Goal: Task Accomplishment & Management: Complete application form

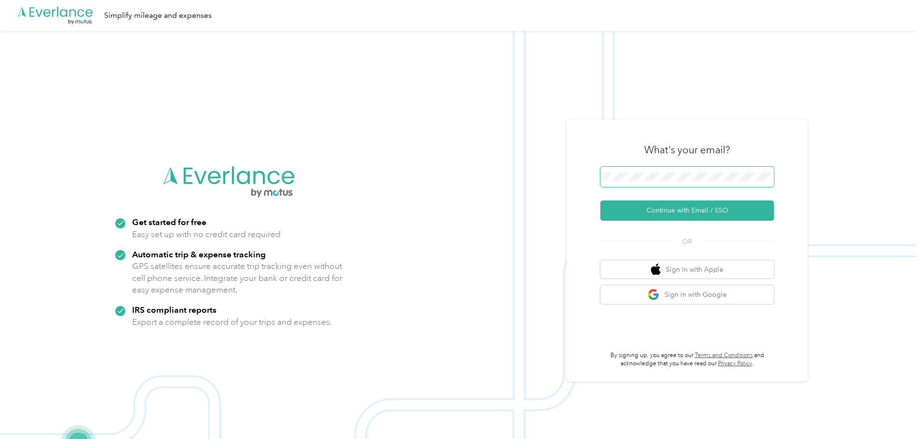
click at [663, 181] on body ".cls-1 { fill: #00adee; } .cls-2 { fill: #fff; } .cls-3 { fill: #707372; } .cls…" at bounding box center [458, 235] width 917 height 470
click at [601, 201] on button "Continue with Email / SSO" at bounding box center [688, 211] width 174 height 20
click at [663, 181] on body ".cls-1 { fill: #00adee; } .cls-2 { fill: #fff; } .cls-3 { fill: #707372; } .cls…" at bounding box center [458, 235] width 917 height 470
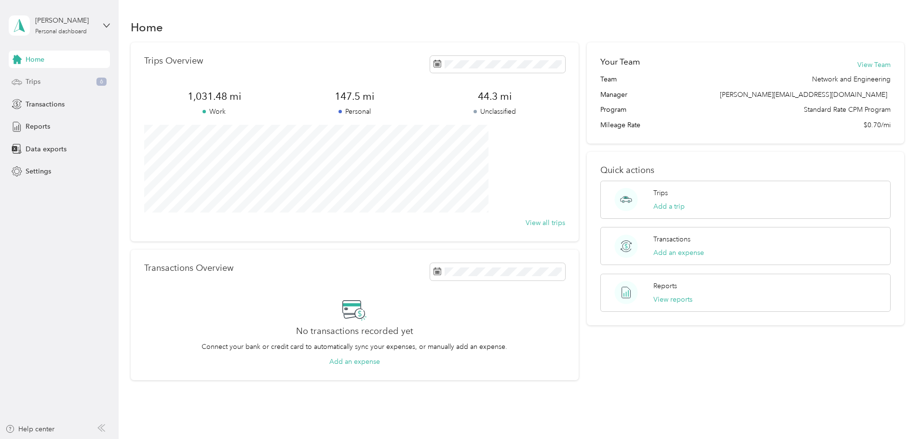
click at [56, 82] on div "Trips 6" at bounding box center [59, 81] width 101 height 17
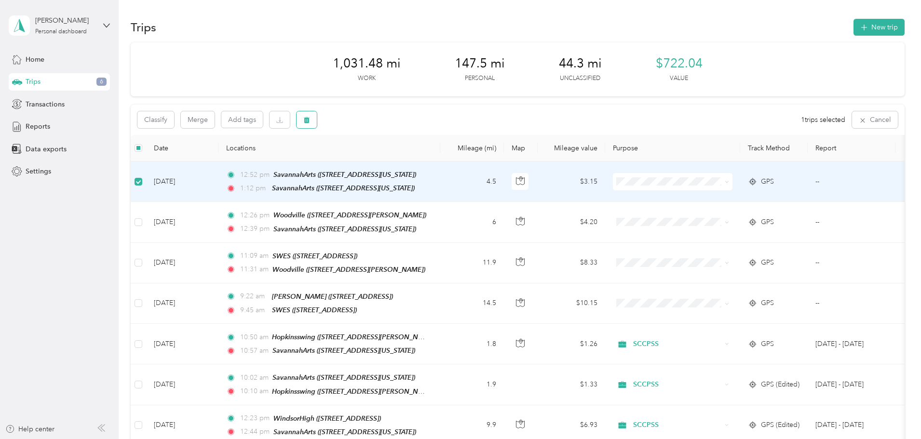
click at [310, 117] on icon "button" at bounding box center [307, 120] width 6 height 6
click at [439, 154] on button "Yes" at bounding box center [443, 159] width 19 height 15
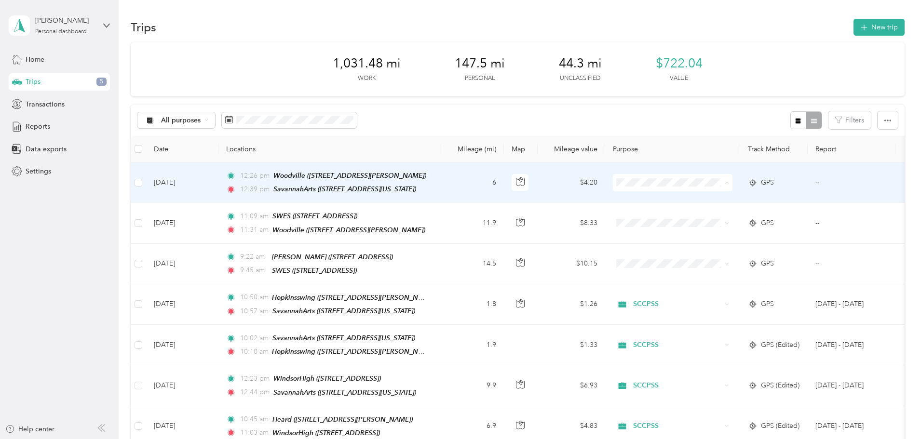
click at [737, 201] on li "SCCPSS" at bounding box center [737, 200] width 120 height 17
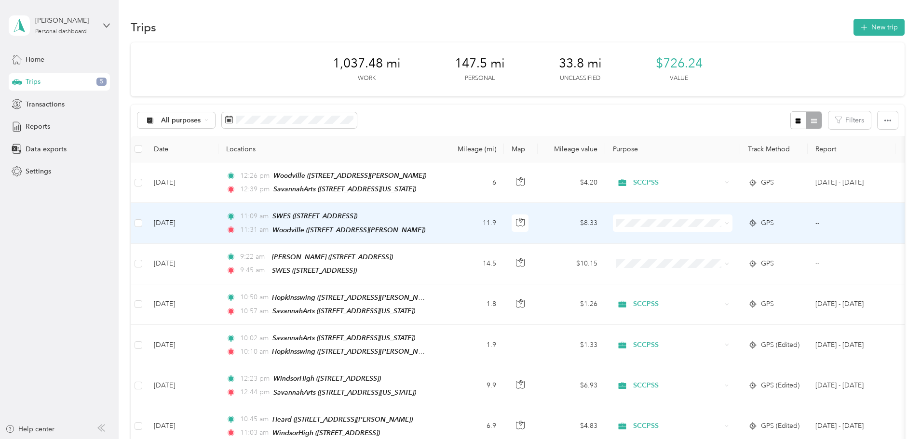
click at [714, 237] on span "SCCPSS" at bounding box center [745, 235] width 89 height 10
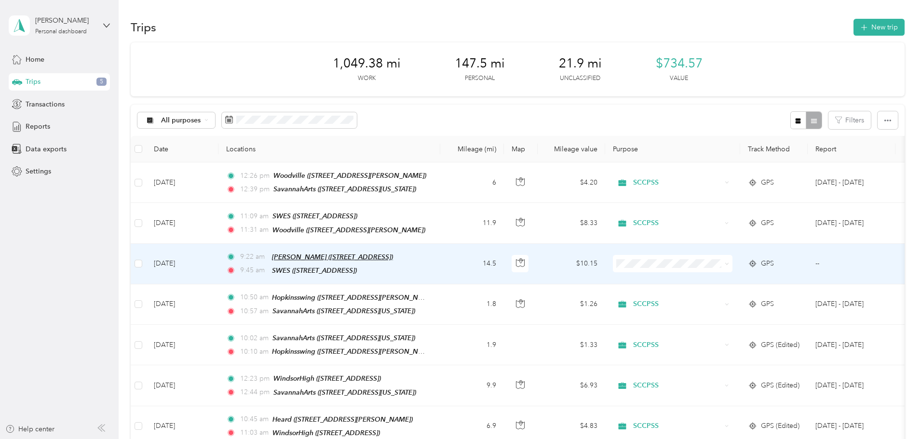
click at [393, 253] on span "[PERSON_NAME] ([STREET_ADDRESS])" at bounding box center [332, 257] width 121 height 8
click at [383, 232] on button "Edit Place" at bounding box center [365, 226] width 55 height 17
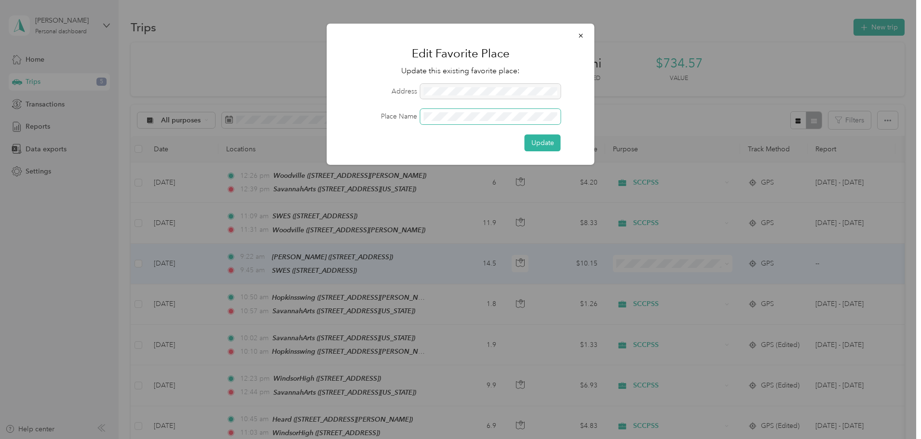
click at [483, 121] on body "[PERSON_NAME] Personal dashboard Home Trips 5 Transactions Reports Data exports…" at bounding box center [458, 219] width 917 height 439
click at [576, 34] on button "button" at bounding box center [581, 35] width 20 height 17
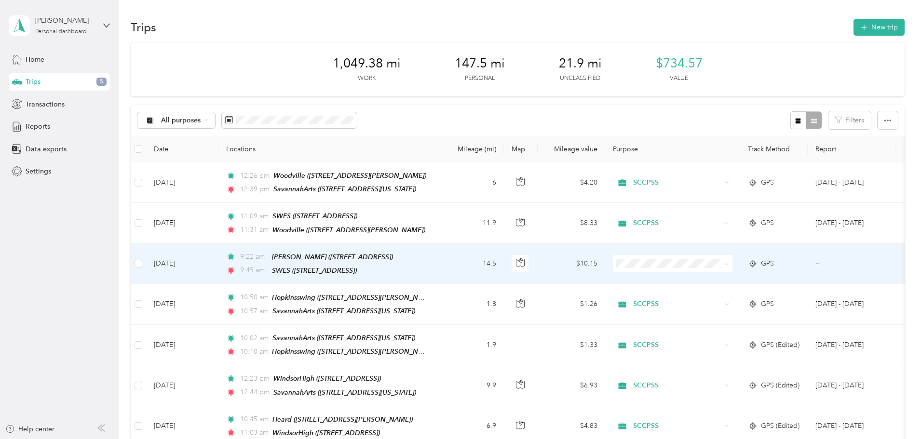
click at [219, 258] on td "[DATE]" at bounding box center [182, 264] width 72 height 41
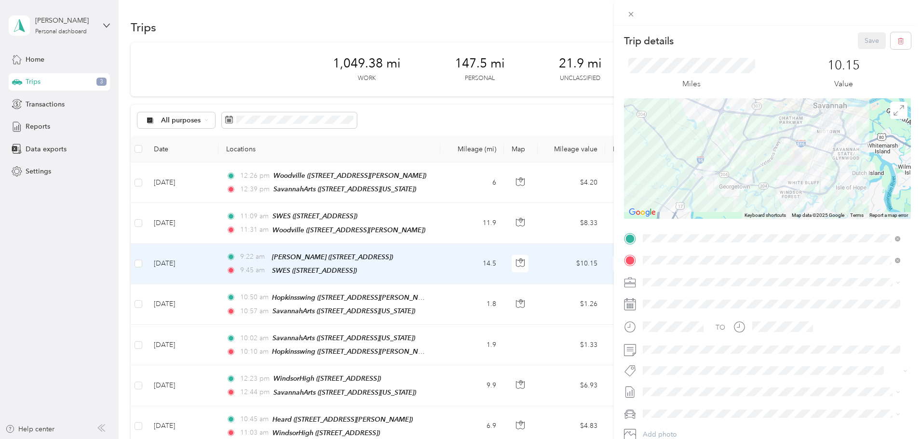
click at [743, 282] on div "TEAM SavannahArts [STREET_ADDRESS][US_STATE]" at bounding box center [709, 282] width 96 height 24
click at [864, 38] on button "Save" at bounding box center [872, 40] width 28 height 17
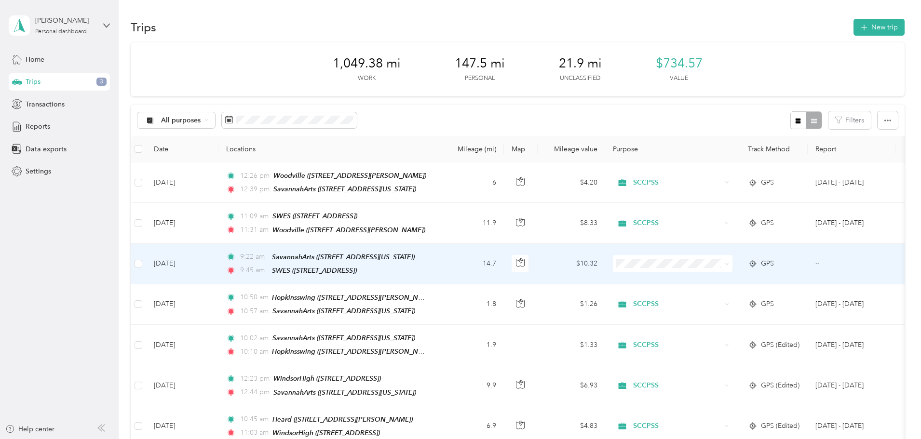
click at [728, 277] on span "SCCPSS" at bounding box center [745, 279] width 89 height 10
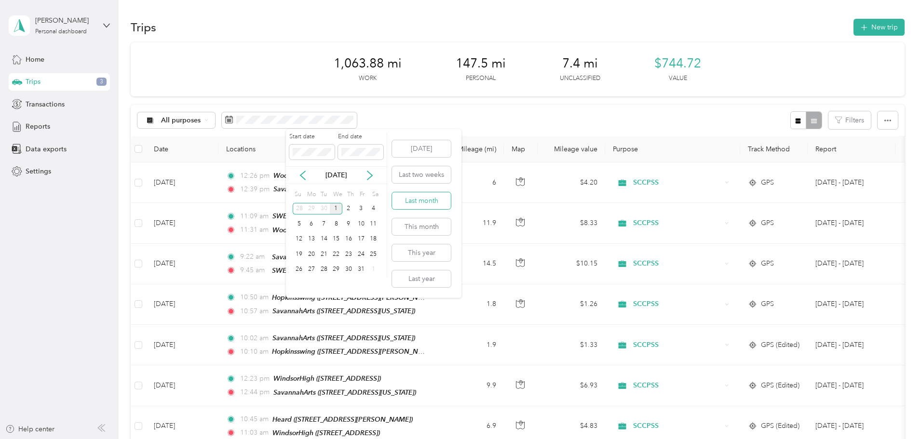
click at [434, 193] on button "Last month" at bounding box center [421, 200] width 59 height 17
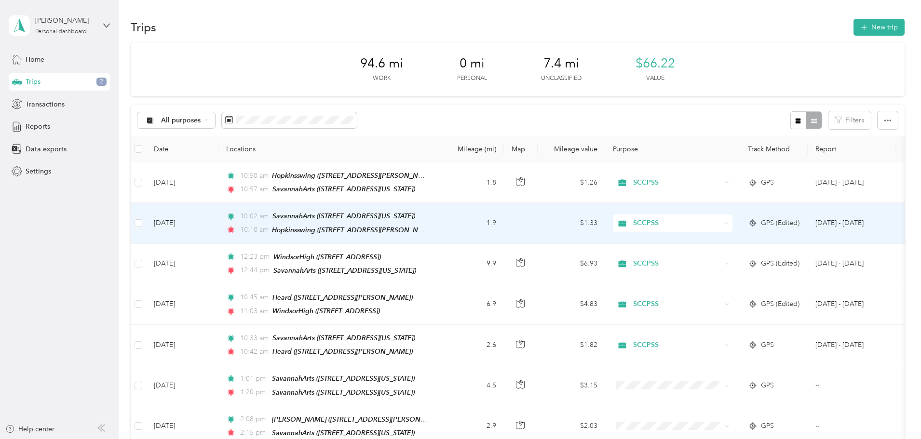
scroll to position [48, 0]
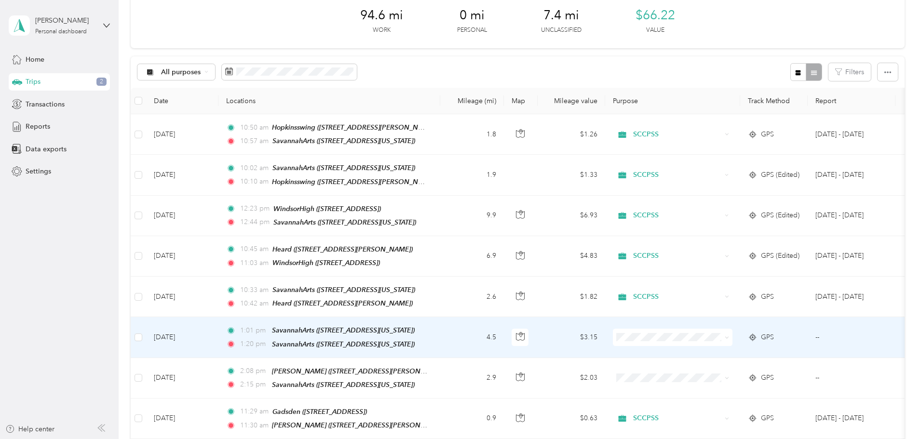
click at [146, 333] on td at bounding box center [138, 337] width 15 height 41
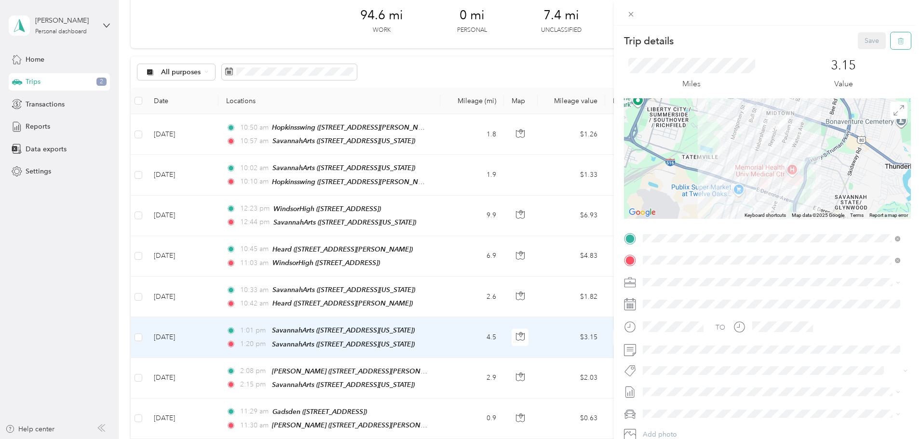
click at [900, 41] on button "button" at bounding box center [901, 40] width 20 height 17
click at [862, 55] on button "Yes" at bounding box center [865, 52] width 19 height 15
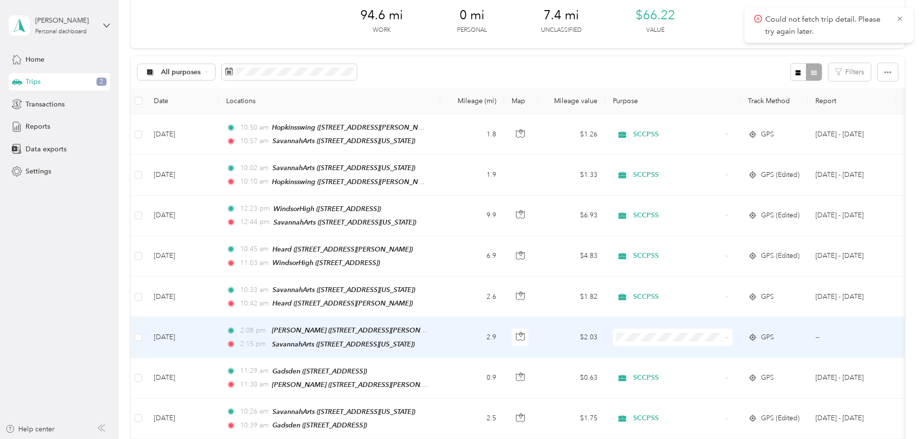
click at [726, 329] on span at bounding box center [673, 337] width 120 height 17
click at [718, 347] on span "SCCPSS" at bounding box center [745, 350] width 89 height 10
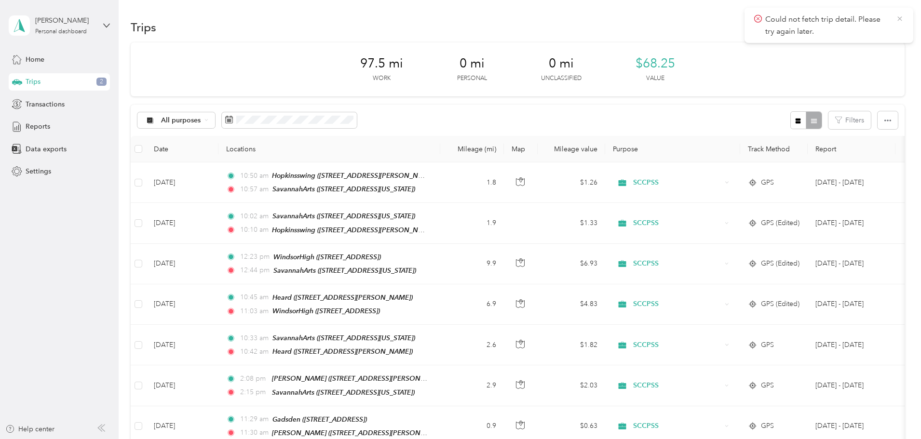
click at [903, 19] on icon at bounding box center [900, 18] width 8 height 9
click at [42, 123] on span "Reports" at bounding box center [38, 127] width 25 height 10
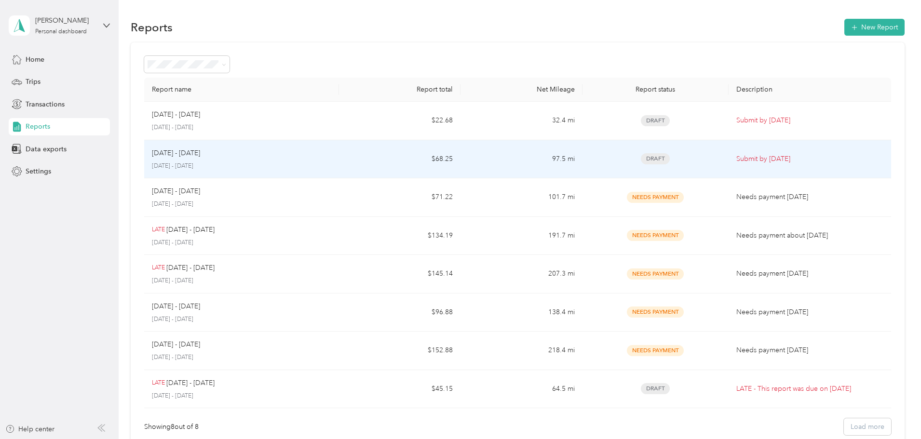
click at [737, 162] on p "Submit by [DATE]" at bounding box center [810, 159] width 147 height 11
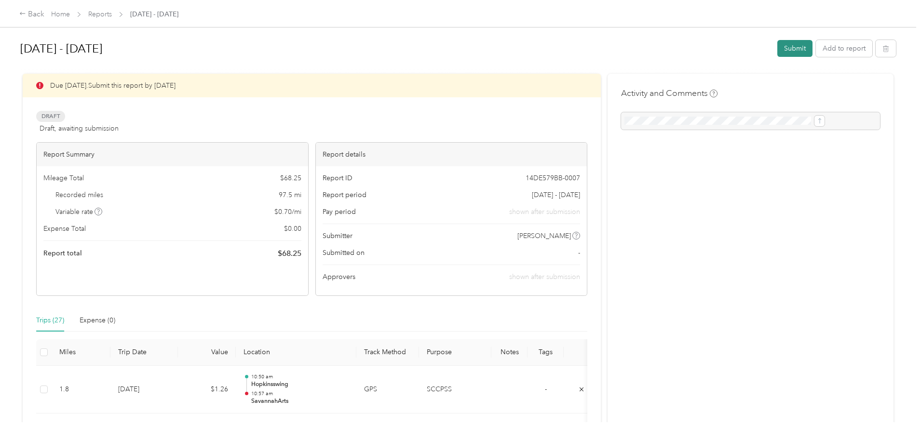
click at [778, 53] on button "Submit" at bounding box center [795, 48] width 35 height 17
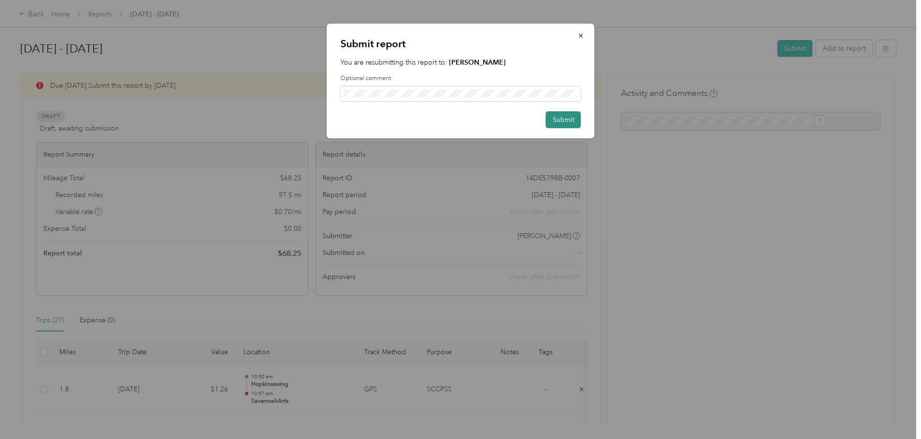
click at [575, 111] on button "Submit" at bounding box center [563, 119] width 35 height 17
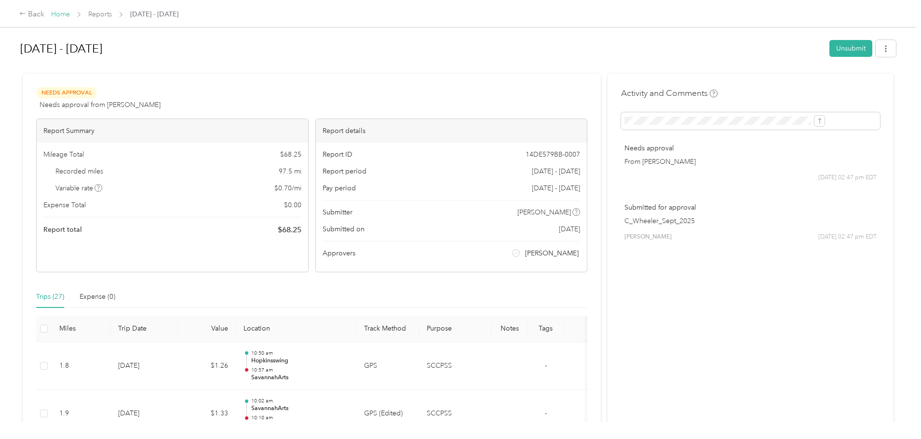
click at [70, 14] on link "Home" at bounding box center [60, 14] width 19 height 8
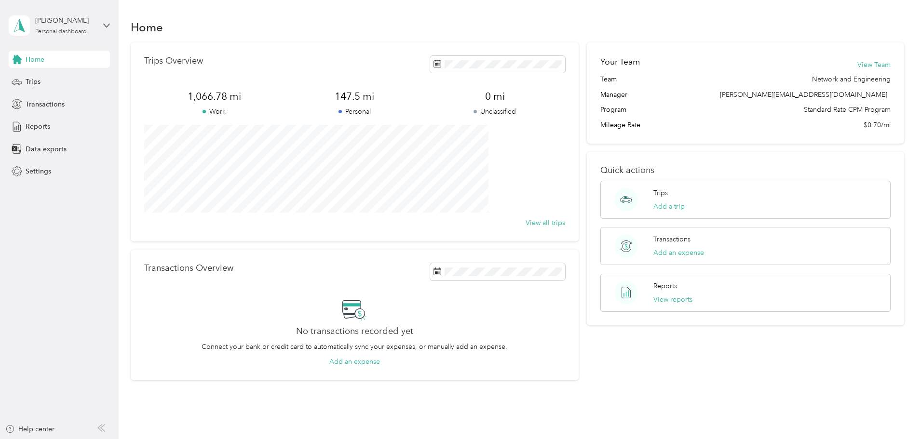
click at [47, 63] on div "Home" at bounding box center [59, 59] width 101 height 17
